Goal: Obtain resource: Obtain resource

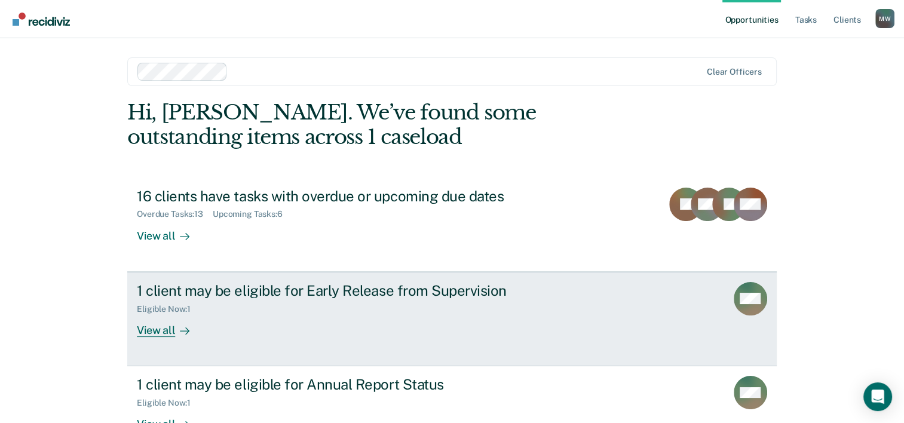
click at [391, 295] on div "1 client may be eligible for Early Release from Supervision" at bounding box center [347, 290] width 420 height 17
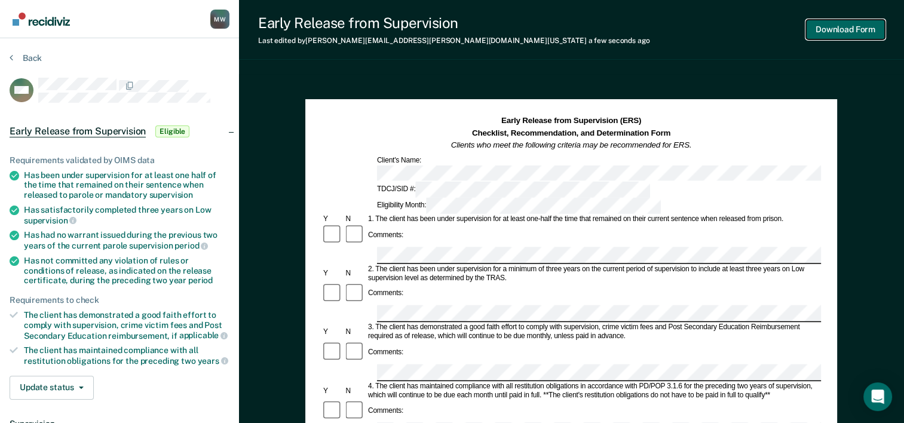
click at [848, 33] on button "Download Form" at bounding box center [845, 30] width 79 height 20
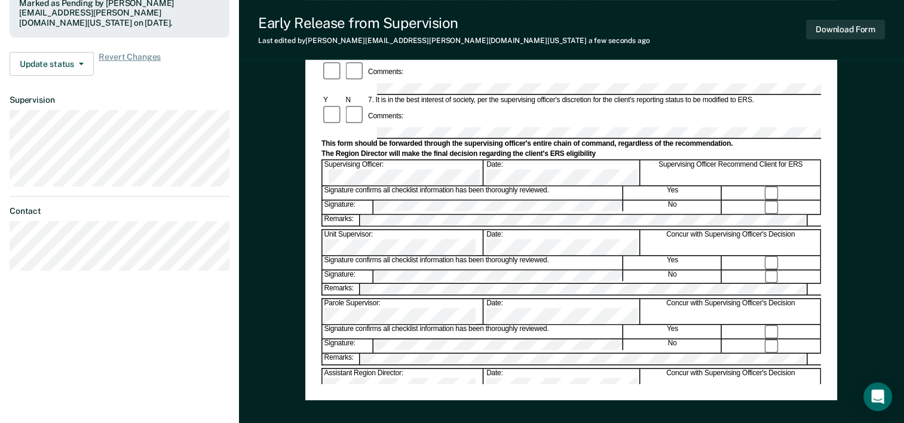
scroll to position [392, 0]
click at [830, 23] on button "Download Form" at bounding box center [845, 30] width 79 height 20
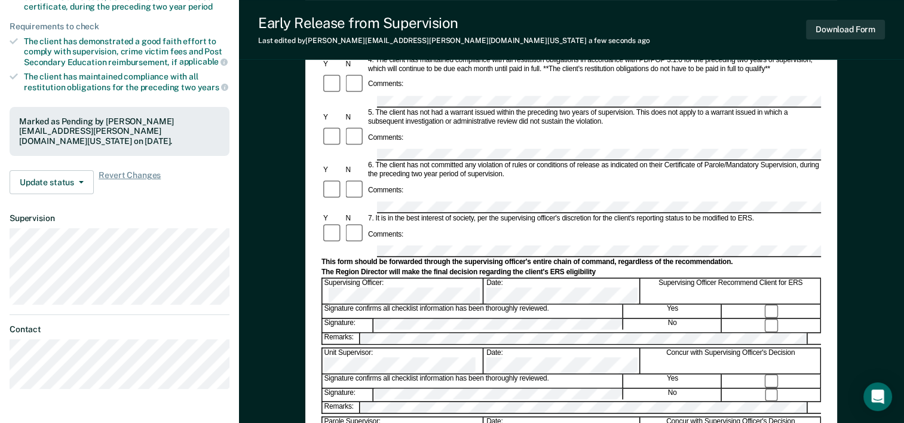
scroll to position [273, 0]
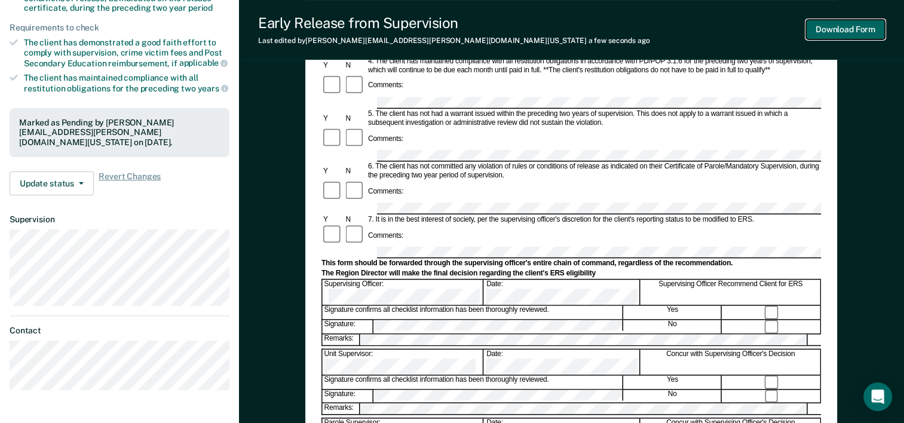
click at [824, 30] on button "Download Form" at bounding box center [845, 30] width 79 height 20
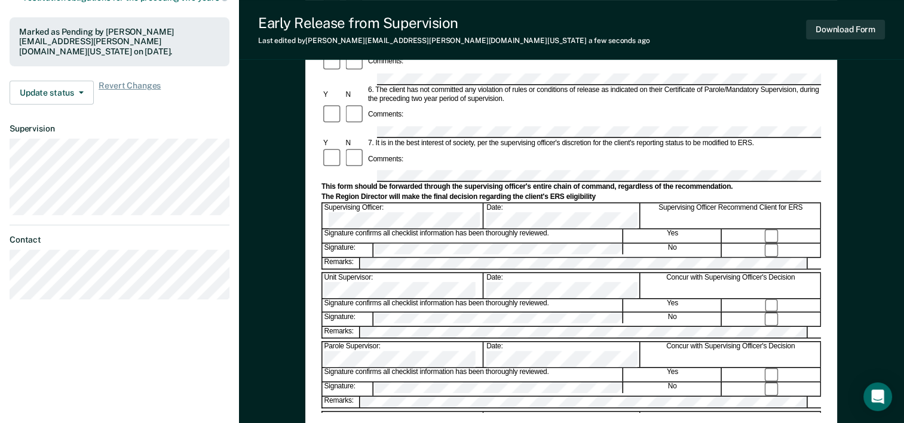
scroll to position [366, 0]
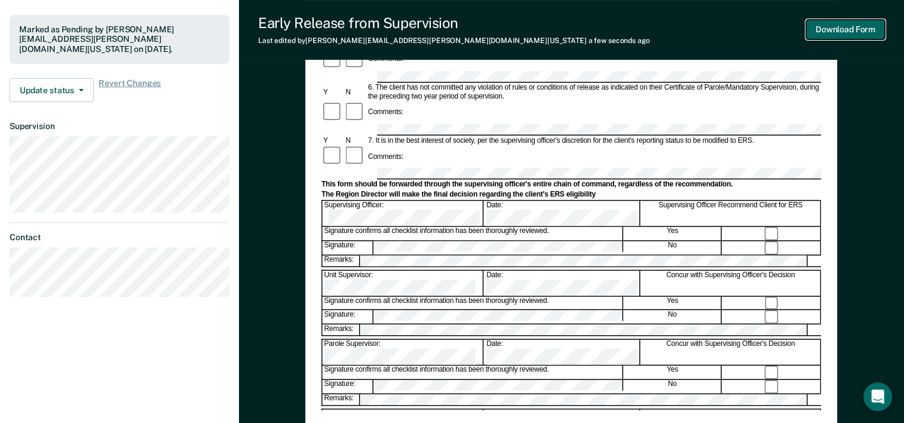
click at [858, 30] on button "Download Form" at bounding box center [845, 30] width 79 height 20
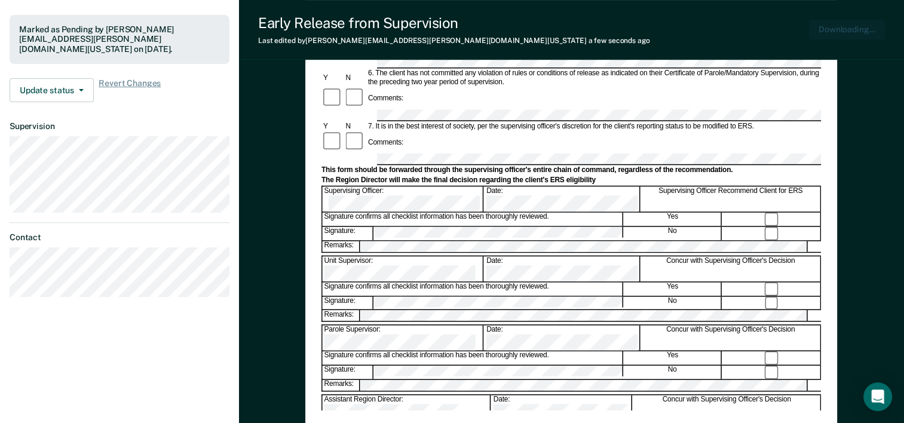
scroll to position [0, 0]
click at [81, 84] on button "Update status" at bounding box center [52, 90] width 84 height 24
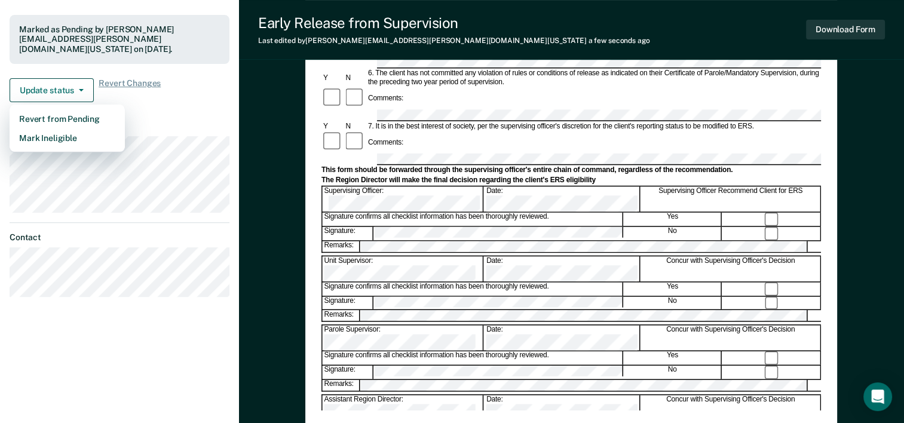
click at [150, 122] on dt "Supervision" at bounding box center [120, 126] width 220 height 10
